Goal: Use online tool/utility: Utilize a website feature to perform a specific function

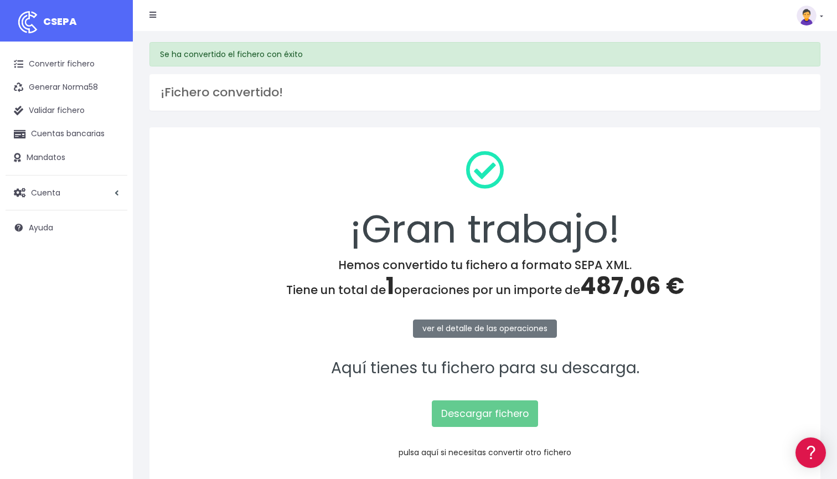
click at [467, 453] on link "pulsa aquí si necesitas convertir otro fichero" at bounding box center [485, 452] width 173 height 11
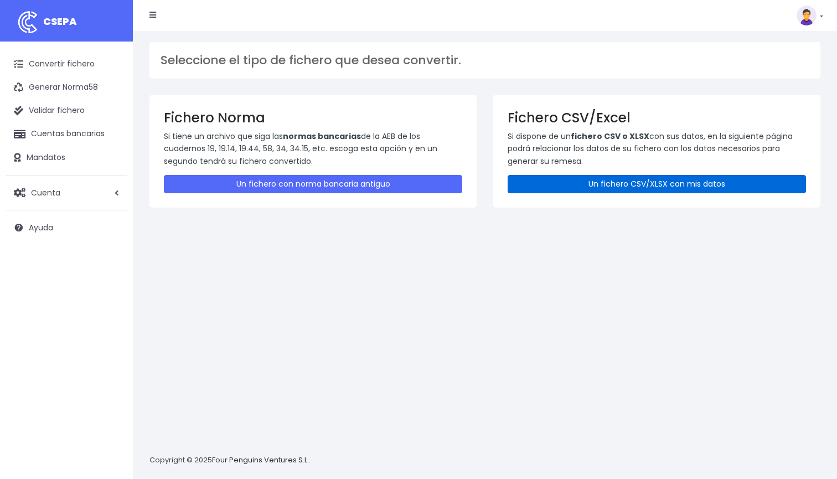
click at [560, 187] on link "Un fichero CSV/XLSX con mis datos" at bounding box center [657, 184] width 298 height 18
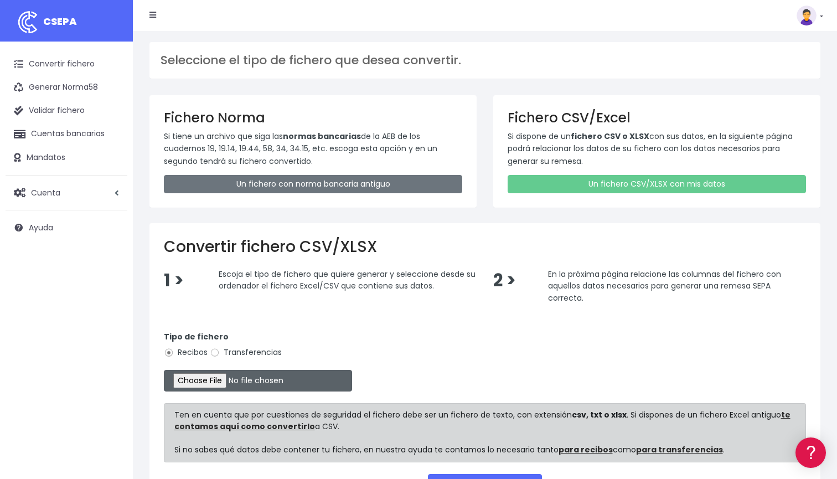
click at [202, 381] on input "file" at bounding box center [258, 381] width 188 height 22
type input "C:\fakepath\DOMICILIACION SOLARIS [DATE].xlsx"
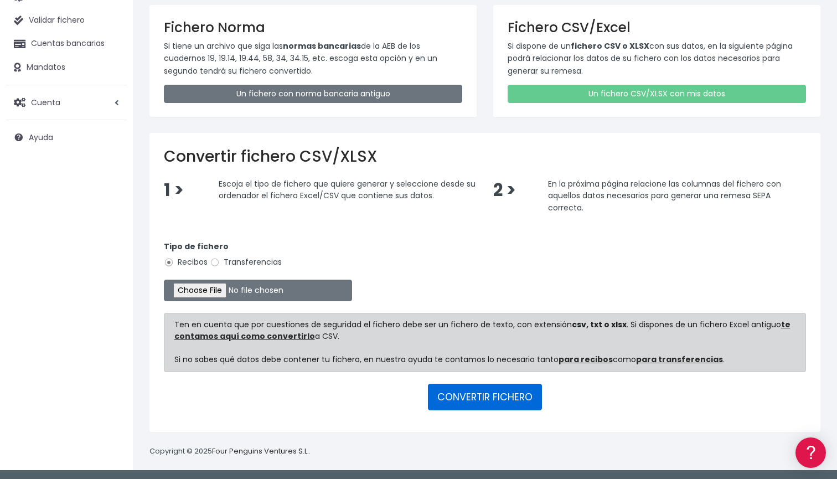
scroll to position [90, 0]
click at [511, 395] on button "CONVERTIR FICHERO" at bounding box center [485, 397] width 114 height 27
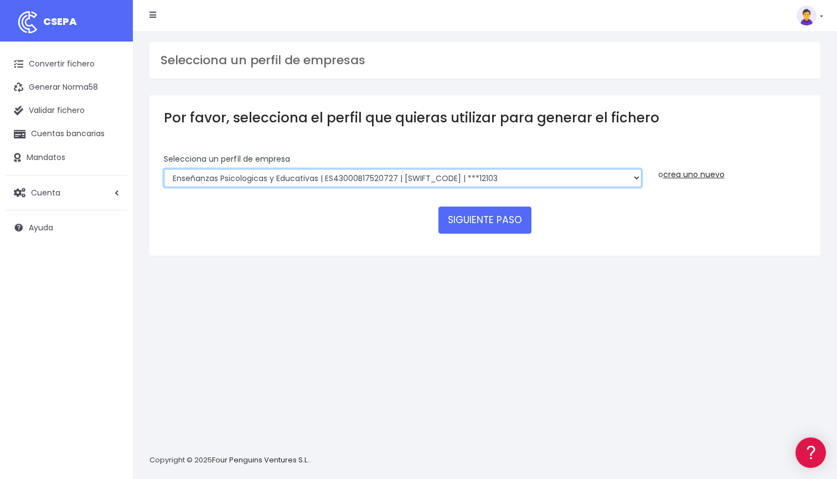
select select "2396"
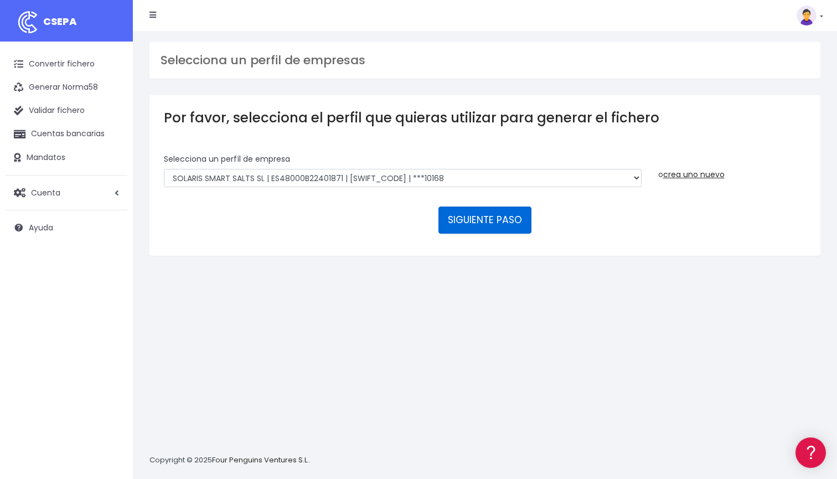
click at [471, 216] on button "SIGUIENTE PASO" at bounding box center [484, 219] width 93 height 27
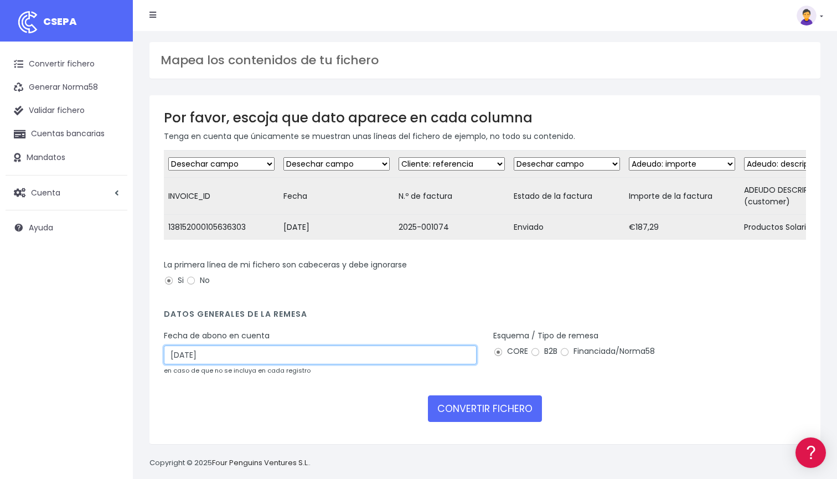
click at [399, 354] on input "14/09/2025" at bounding box center [320, 354] width 313 height 19
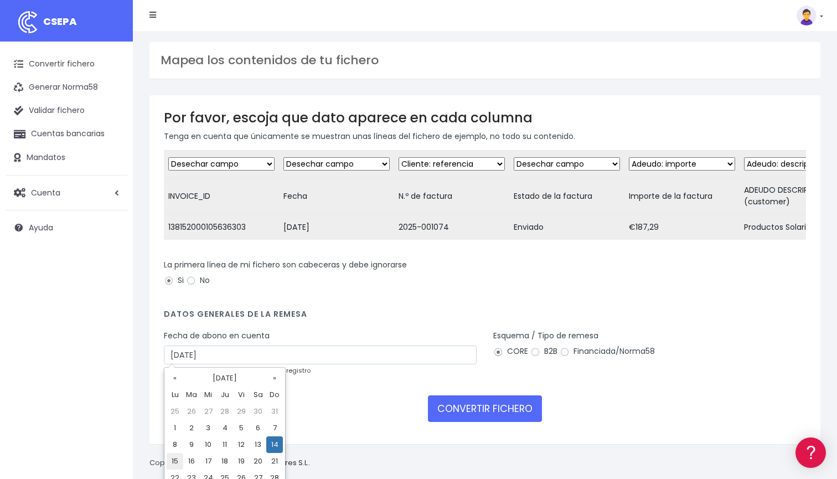
click at [174, 464] on td "15" at bounding box center [175, 461] width 17 height 17
type input "15/09/2025"
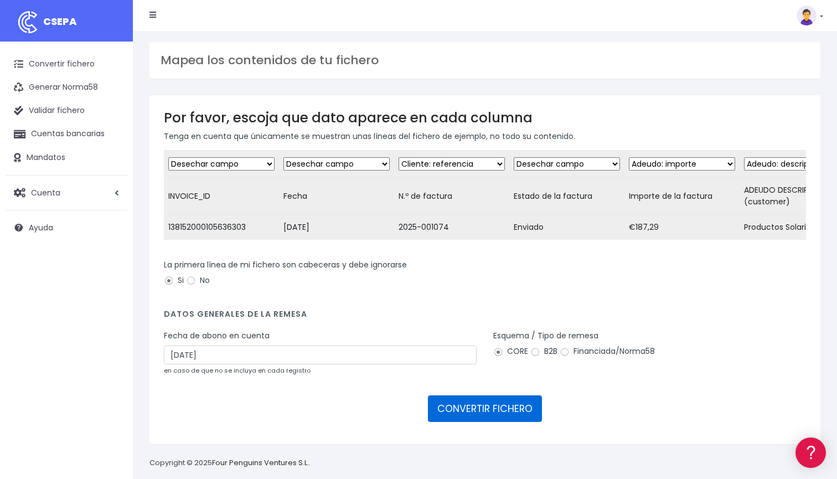
click at [488, 415] on button "CONVERTIR FICHERO" at bounding box center [485, 408] width 114 height 27
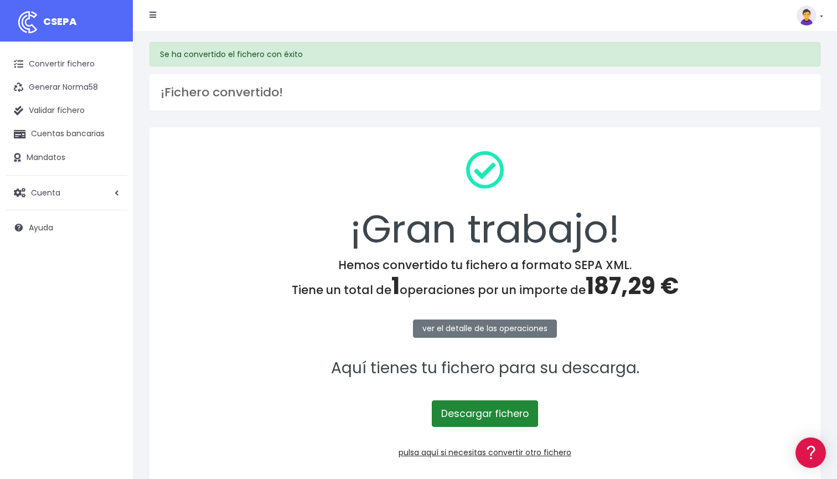
click at [474, 414] on link "Descargar fichero" at bounding box center [485, 413] width 106 height 27
